Goal: Check status

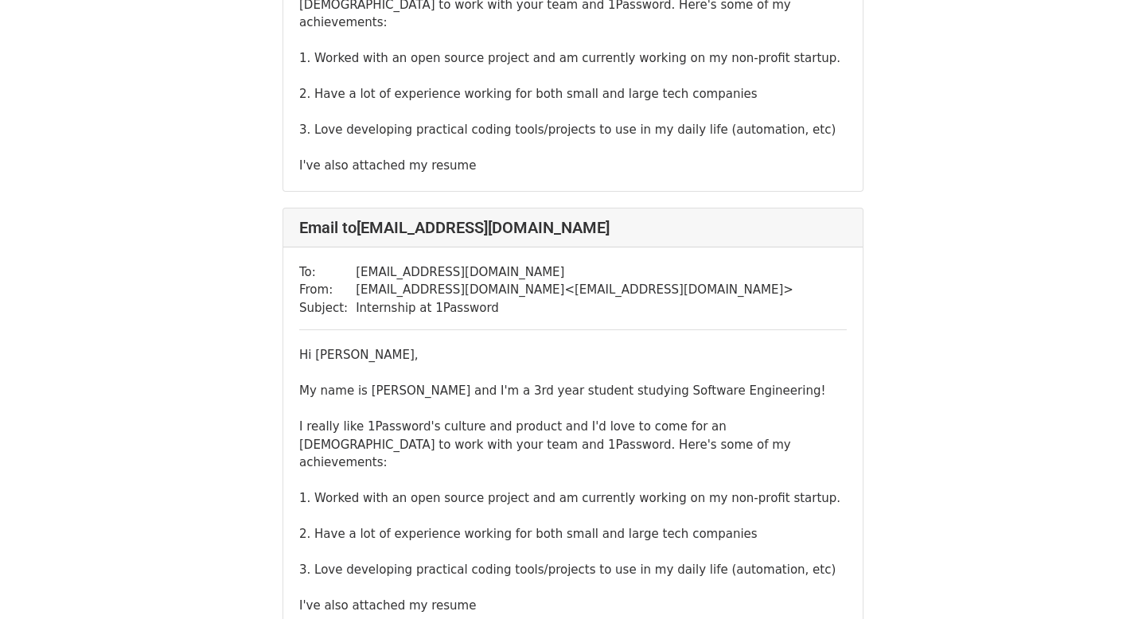
scroll to position [1273, 0]
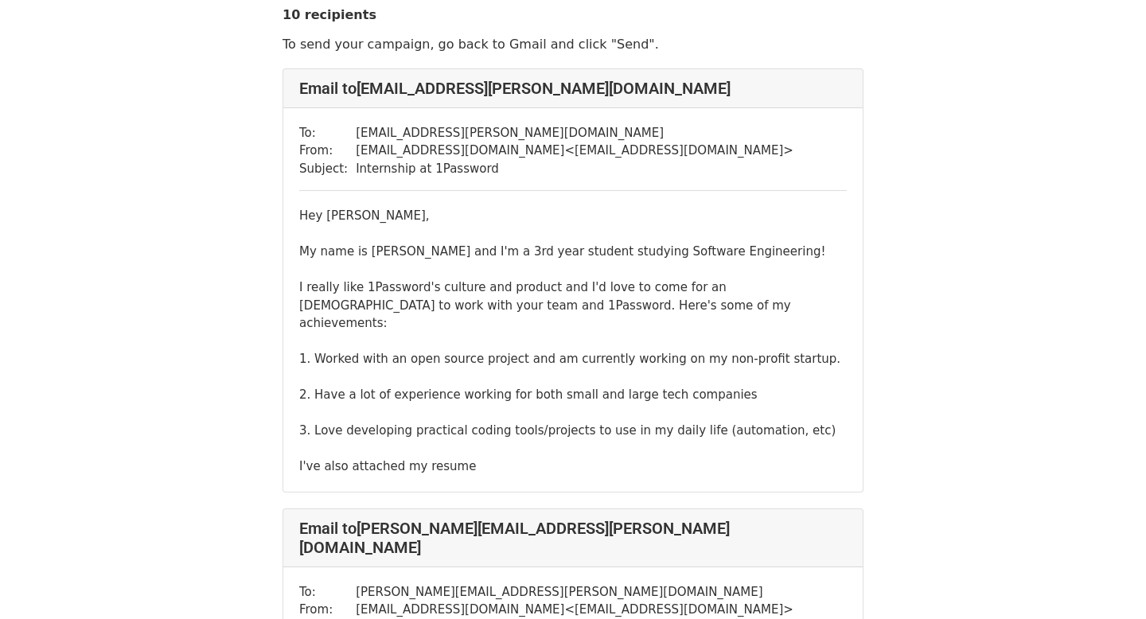
scroll to position [44, 0]
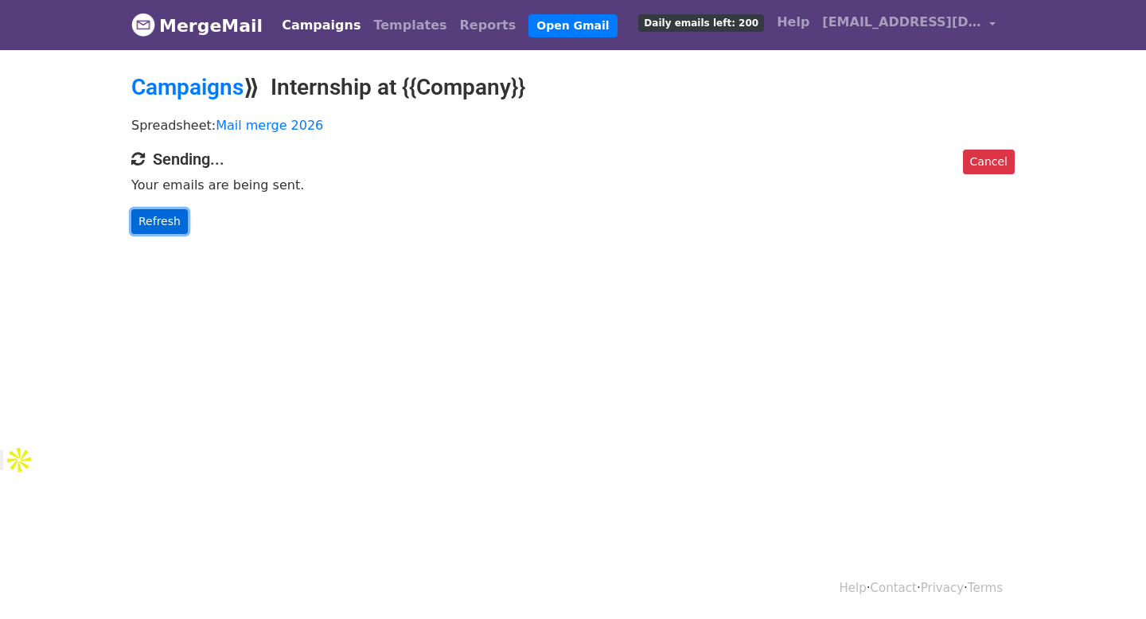
click at [166, 223] on link "Refresh" at bounding box center [159, 221] width 57 height 25
